Goal: Task Accomplishment & Management: Complete application form

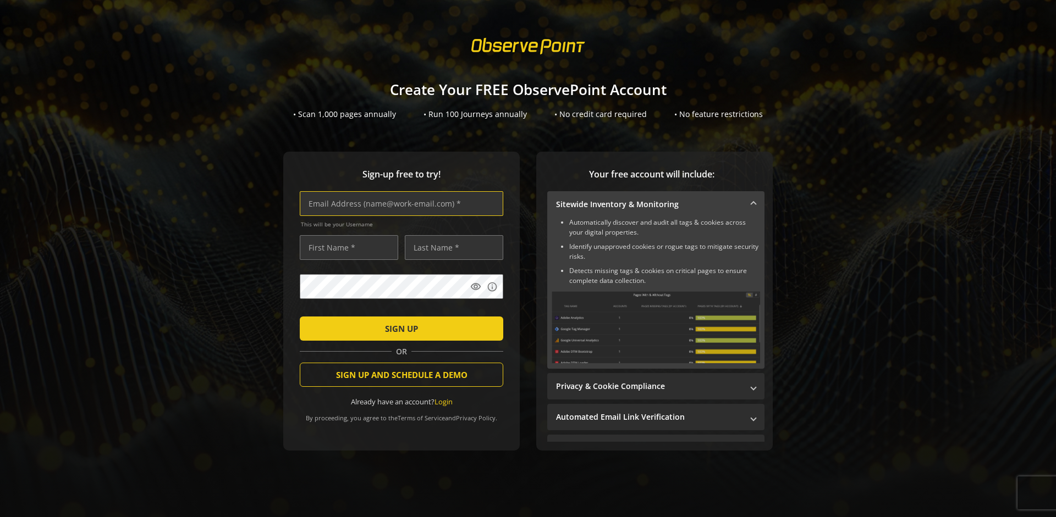
click at [399, 203] on input "text" at bounding box center [401, 203] width 203 height 25
type input "[EMAIL_ADDRESS][DOMAIN_NAME]"
click at [346, 247] on input "text" at bounding box center [349, 247] width 98 height 25
type input "Test"
click at [451, 247] on input "text" at bounding box center [454, 247] width 98 height 25
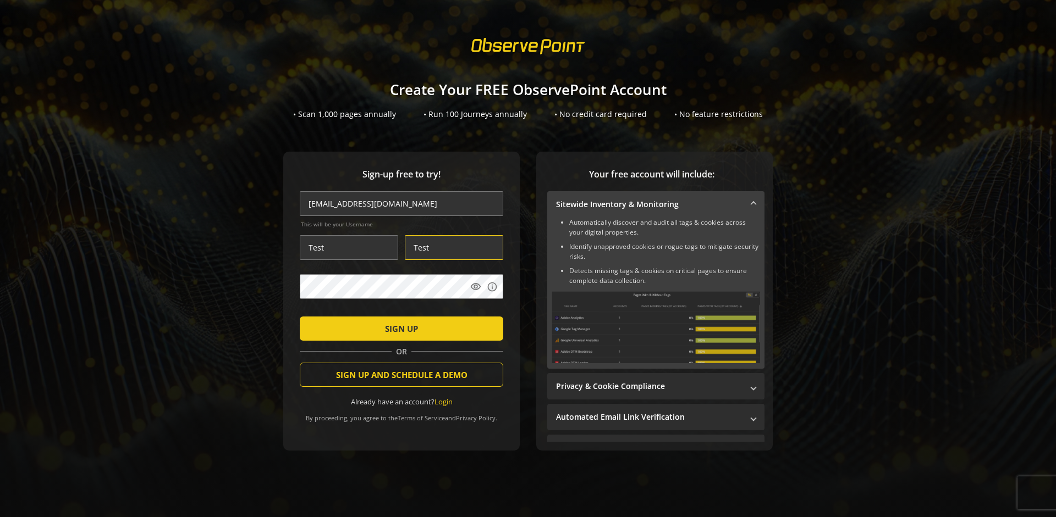
type input "Test"
click at [399, 328] on span "SIGN UP" at bounding box center [401, 329] width 33 height 20
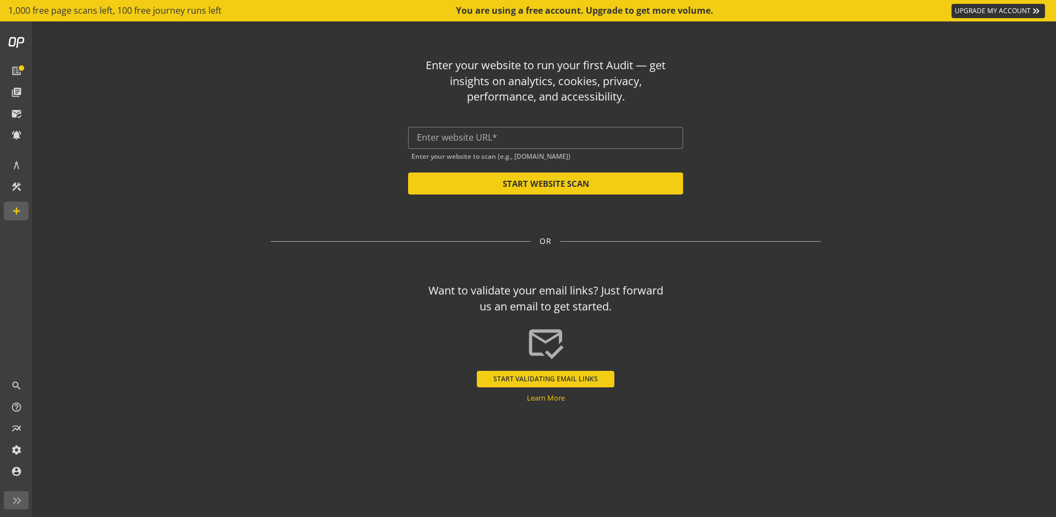
click at [546, 379] on button "START VALIDATING EMAIL LINKS" at bounding box center [545, 379] width 137 height 16
